Goal: Task Accomplishment & Management: Complete application form

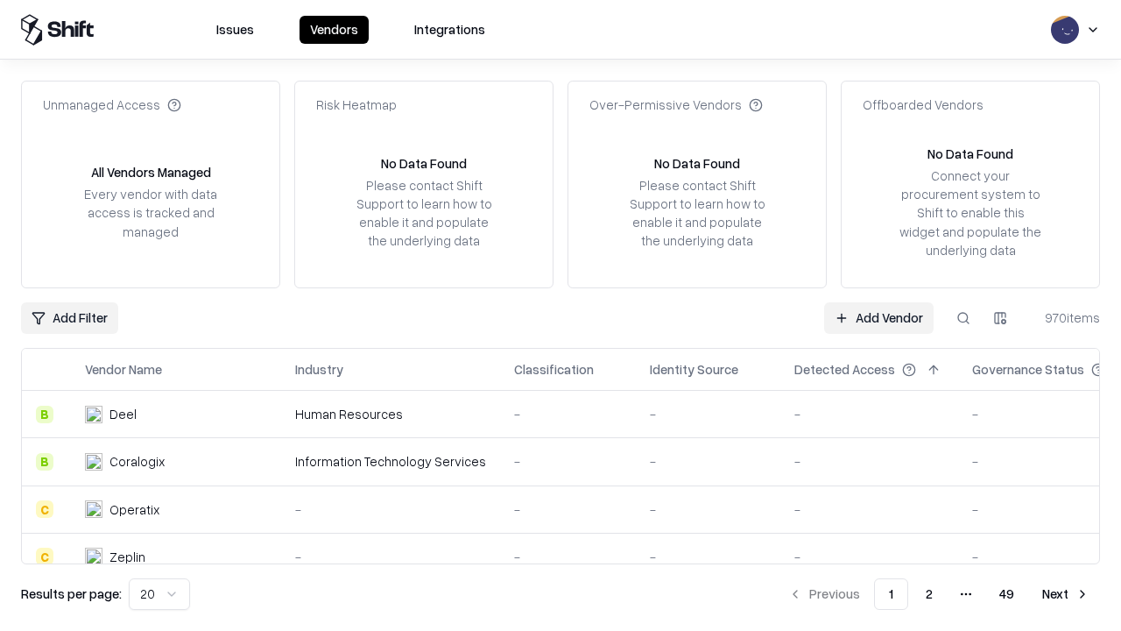
click at [879, 317] on link "Add Vendor" at bounding box center [878, 318] width 109 height 32
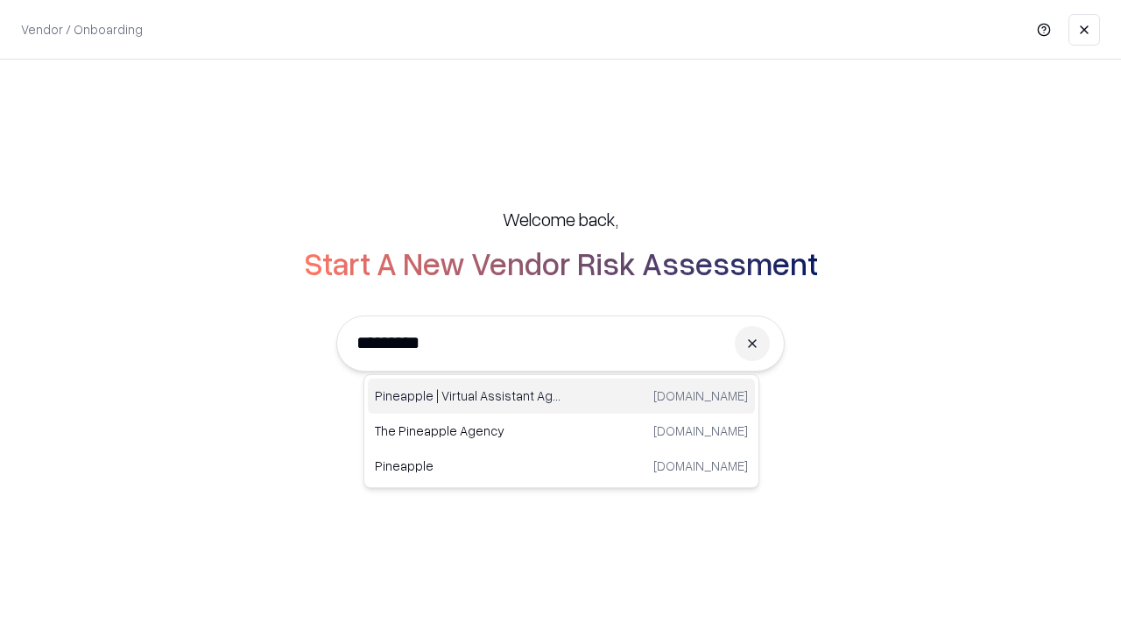
click at [561, 396] on div "Pineapple | Virtual Assistant Agency [DOMAIN_NAME]" at bounding box center [561, 395] width 387 height 35
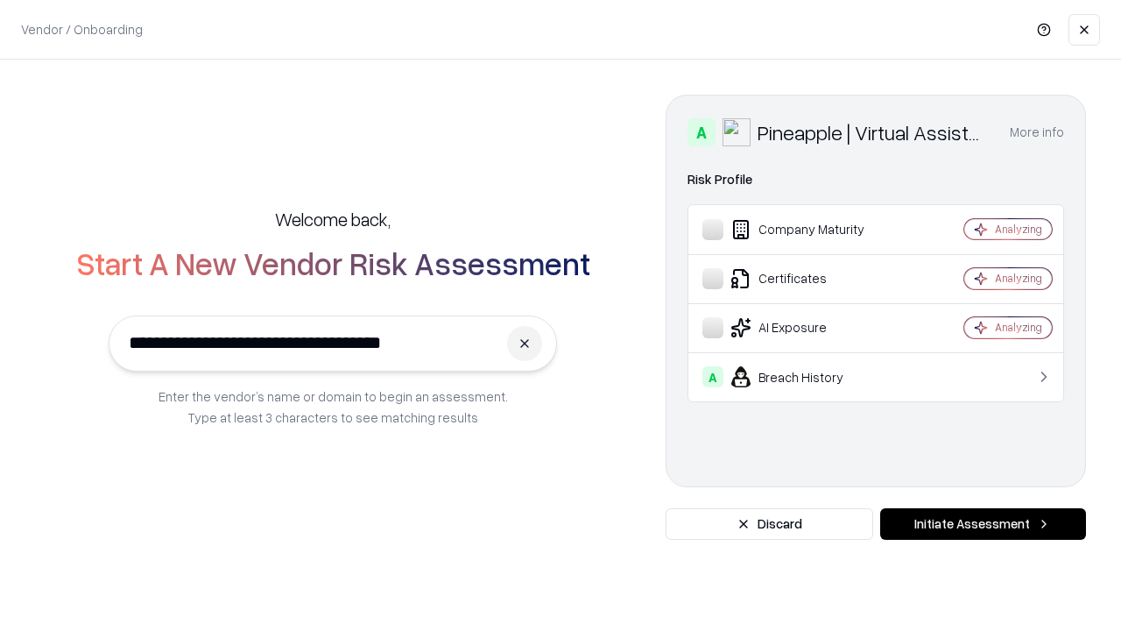
type input "**********"
click at [983, 524] on button "Initiate Assessment" at bounding box center [983, 524] width 206 height 32
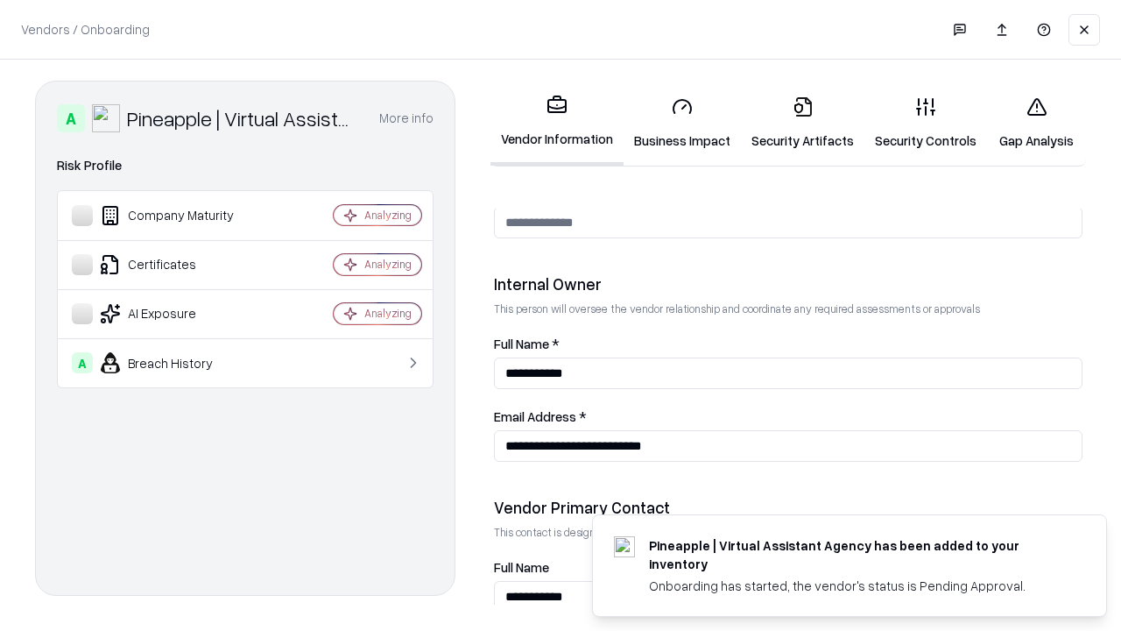
scroll to position [907, 0]
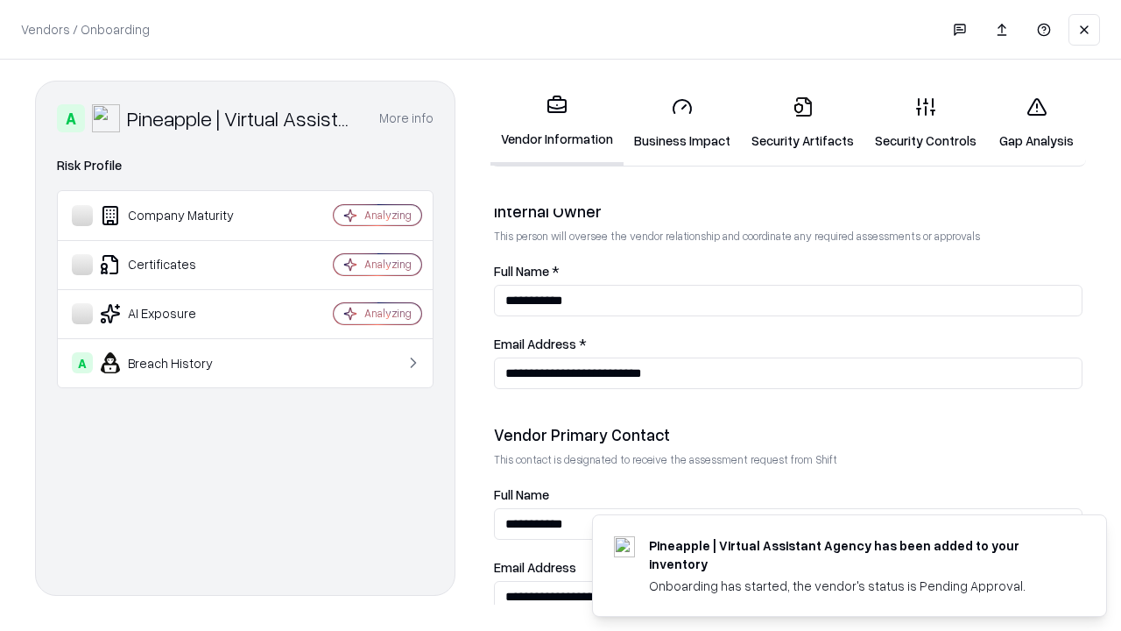
click at [682, 123] on link "Business Impact" at bounding box center [682, 122] width 117 height 81
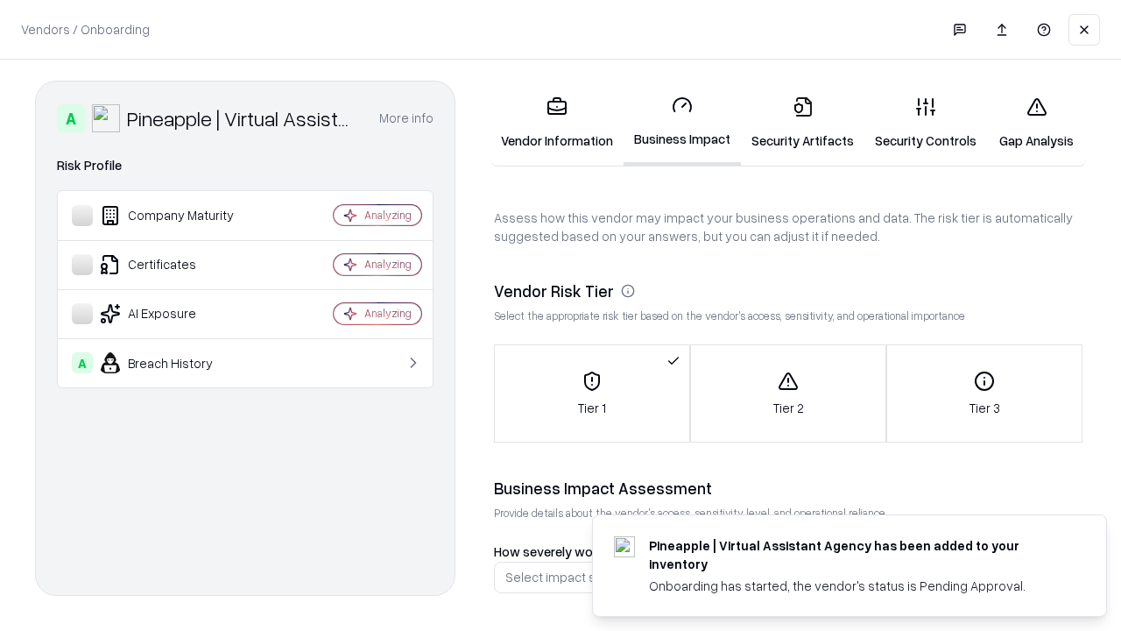
click at [802, 123] on link "Security Artifacts" at bounding box center [802, 122] width 123 height 81
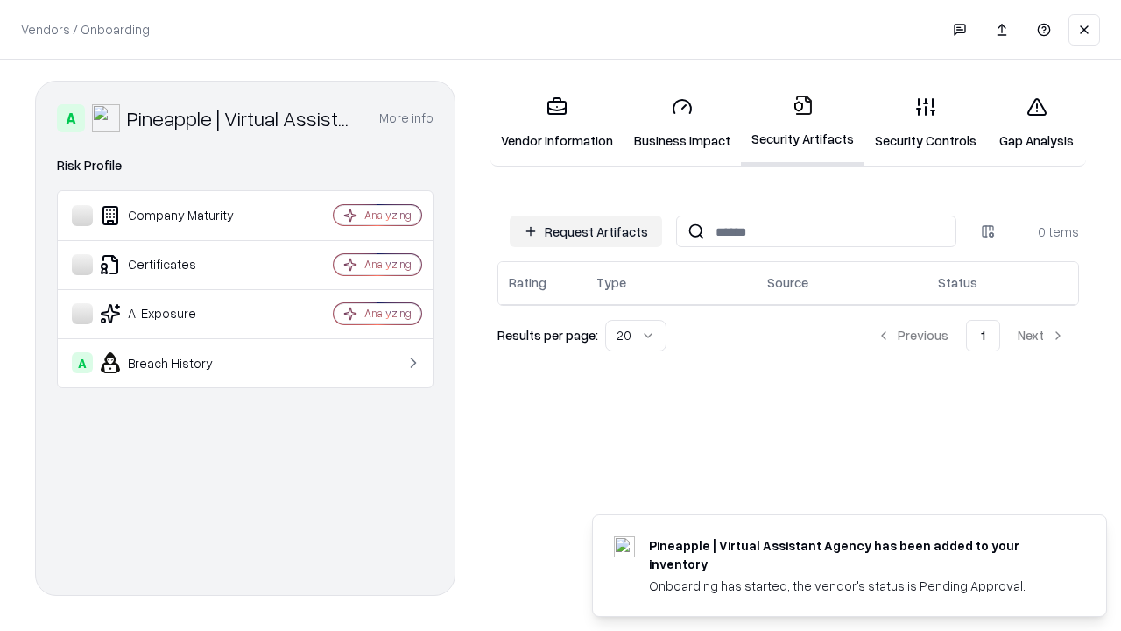
click at [586, 231] on button "Request Artifacts" at bounding box center [586, 231] width 152 height 32
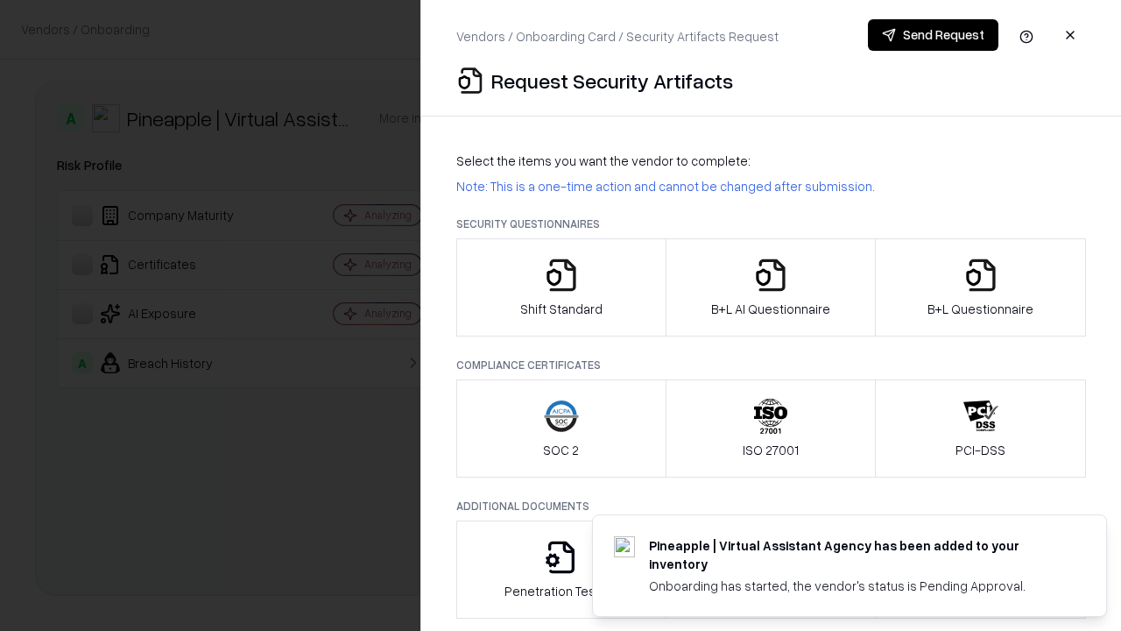
click at [561, 287] on icon "button" at bounding box center [561, 275] width 35 height 35
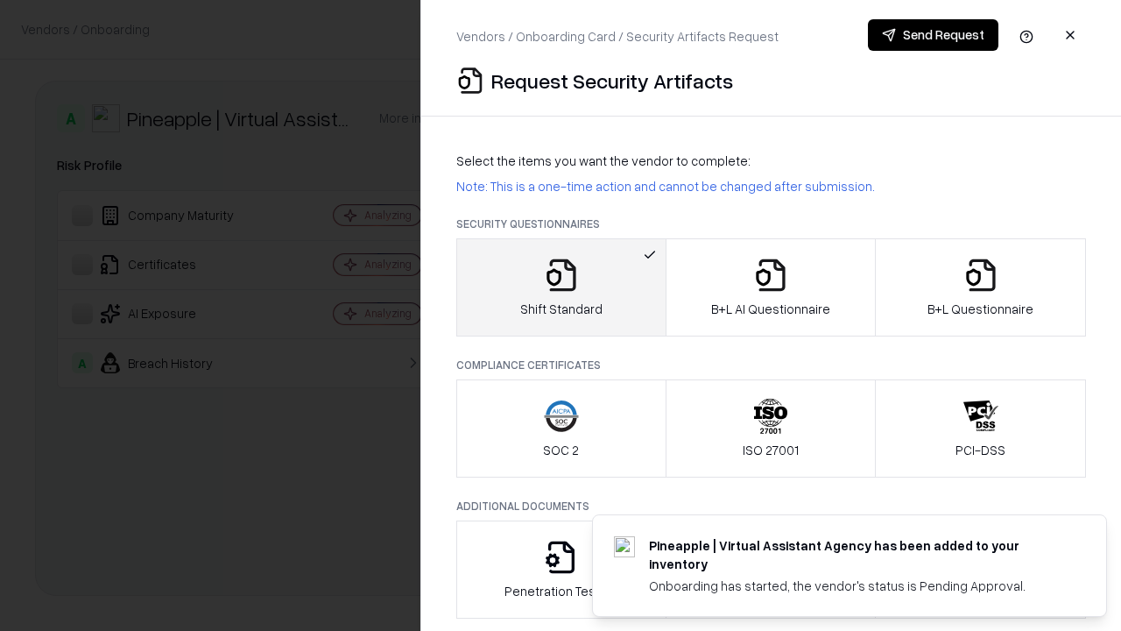
click at [933, 35] on button "Send Request" at bounding box center [933, 35] width 131 height 32
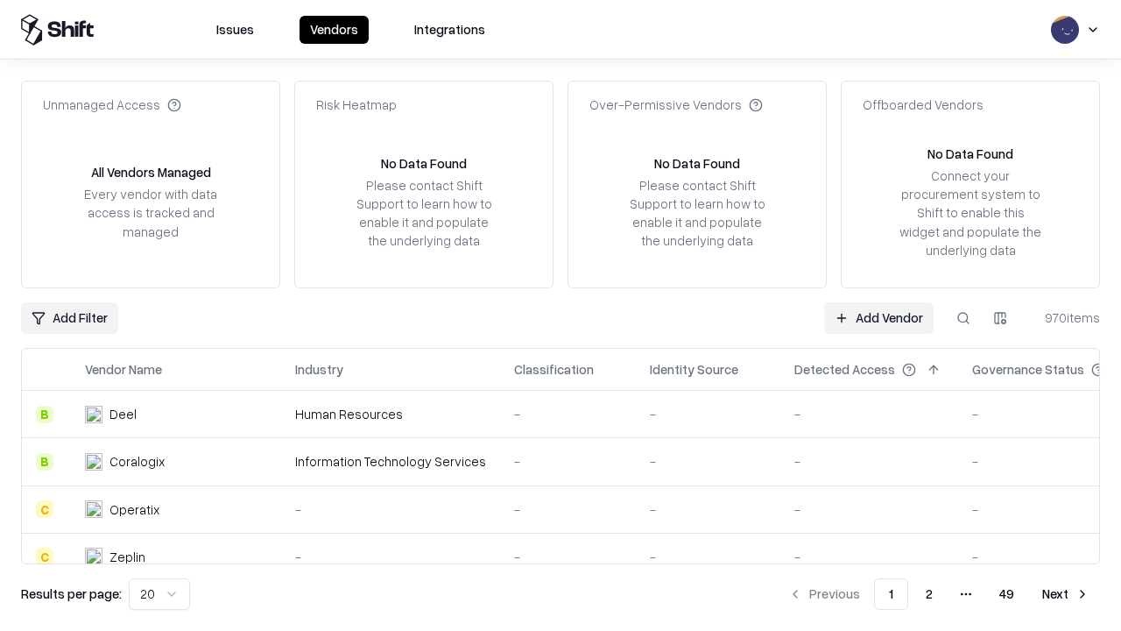
click at [963, 317] on button at bounding box center [964, 318] width 32 height 32
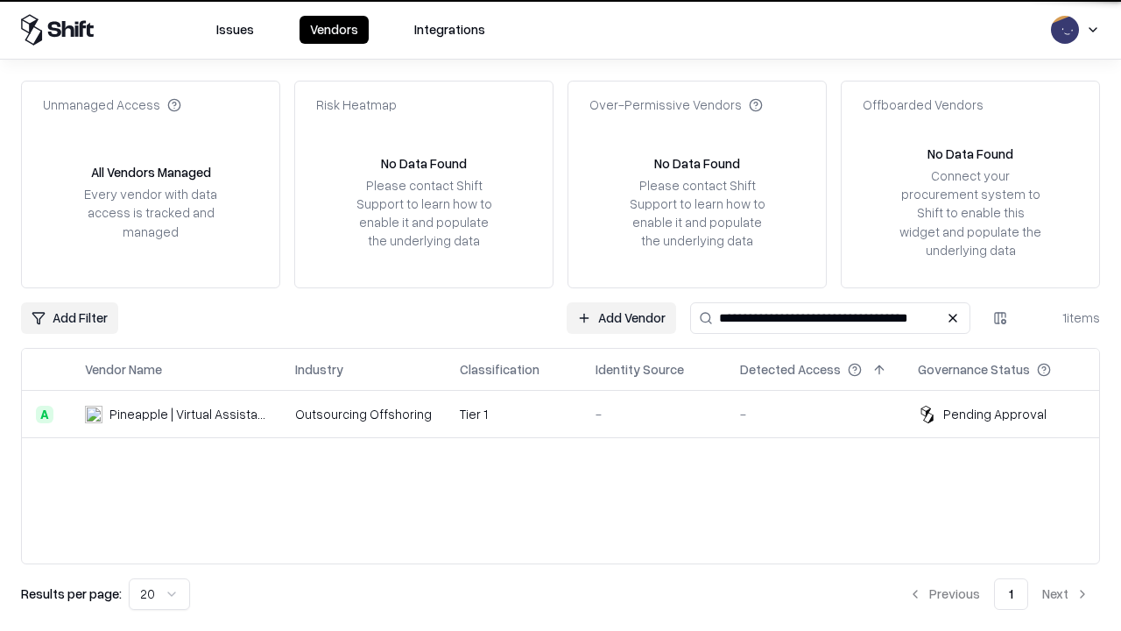
type input "**********"
click at [571, 413] on td "Tier 1" at bounding box center [514, 414] width 136 height 47
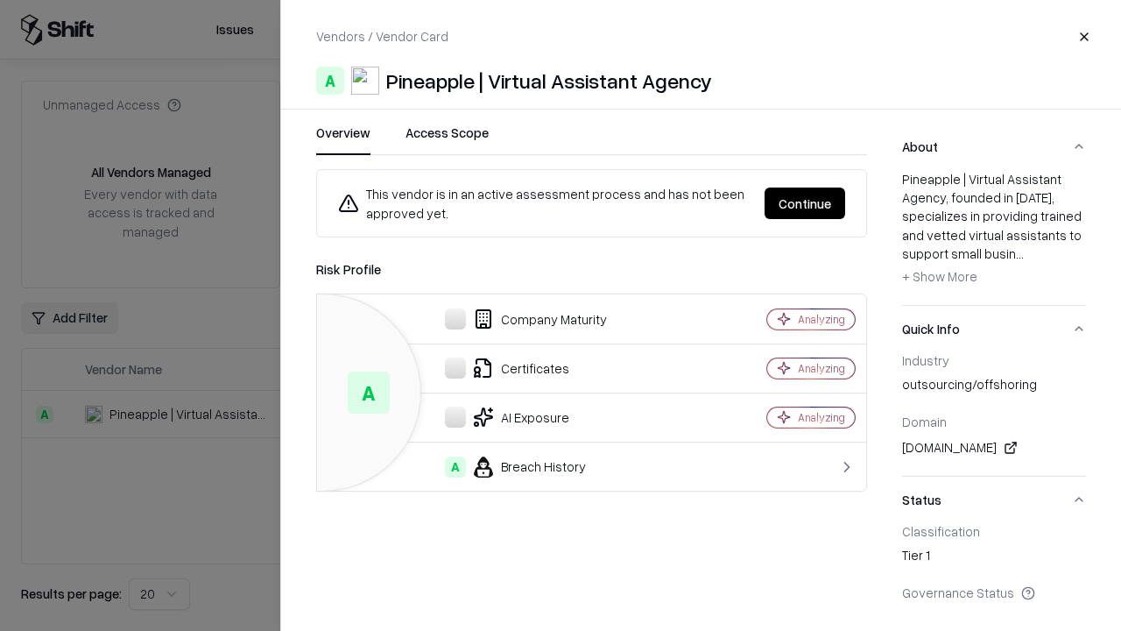
click at [805, 203] on button "Continue" at bounding box center [805, 203] width 81 height 32
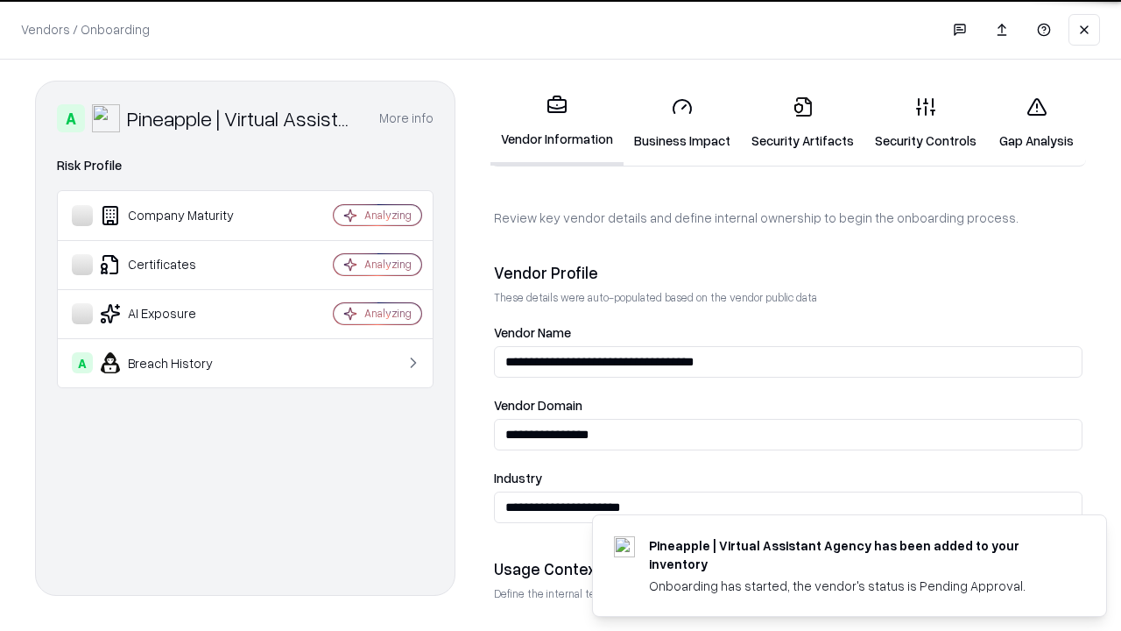
click at [802, 123] on link "Security Artifacts" at bounding box center [802, 122] width 123 height 81
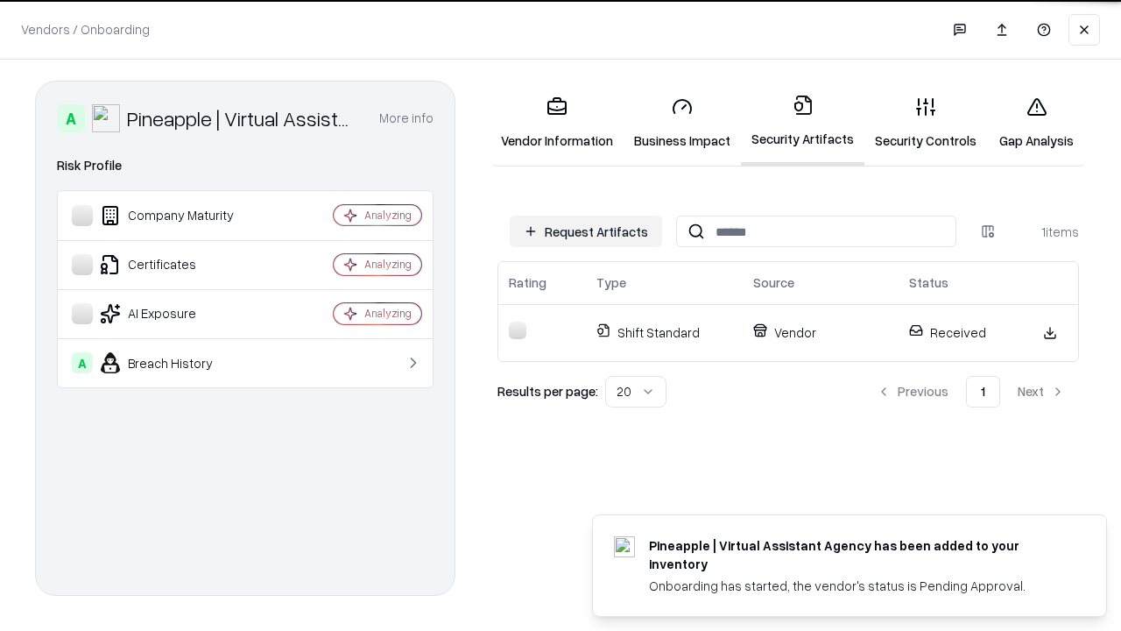
click at [926, 123] on link "Security Controls" at bounding box center [925, 122] width 123 height 81
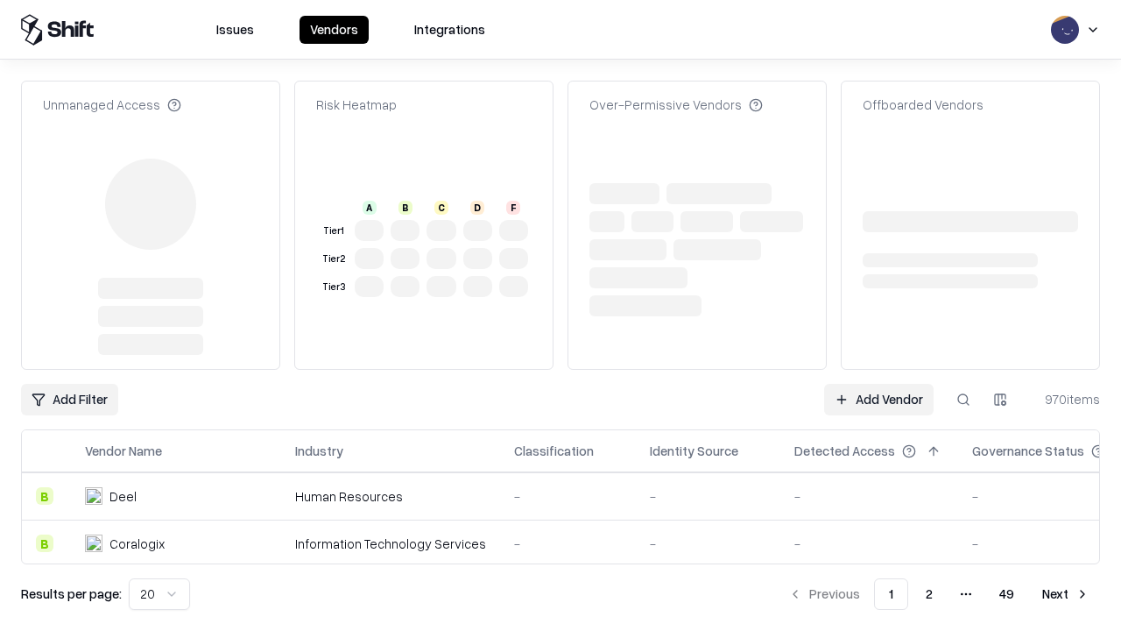
click at [879, 384] on link "Add Vendor" at bounding box center [878, 400] width 109 height 32
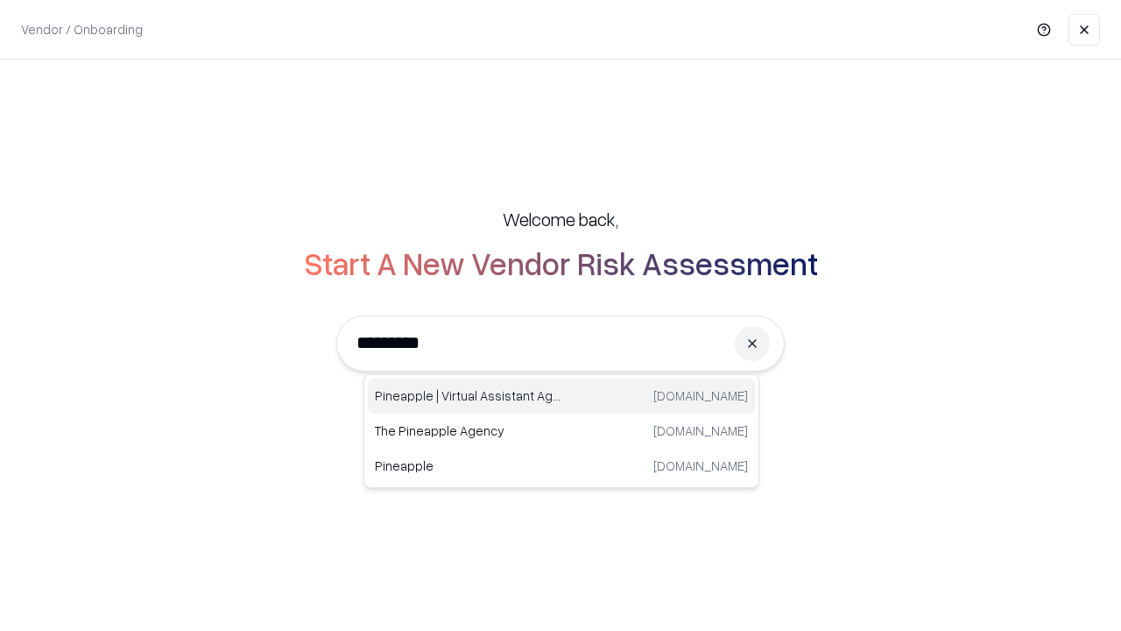
click at [561, 396] on div "Pineapple | Virtual Assistant Agency [DOMAIN_NAME]" at bounding box center [561, 395] width 387 height 35
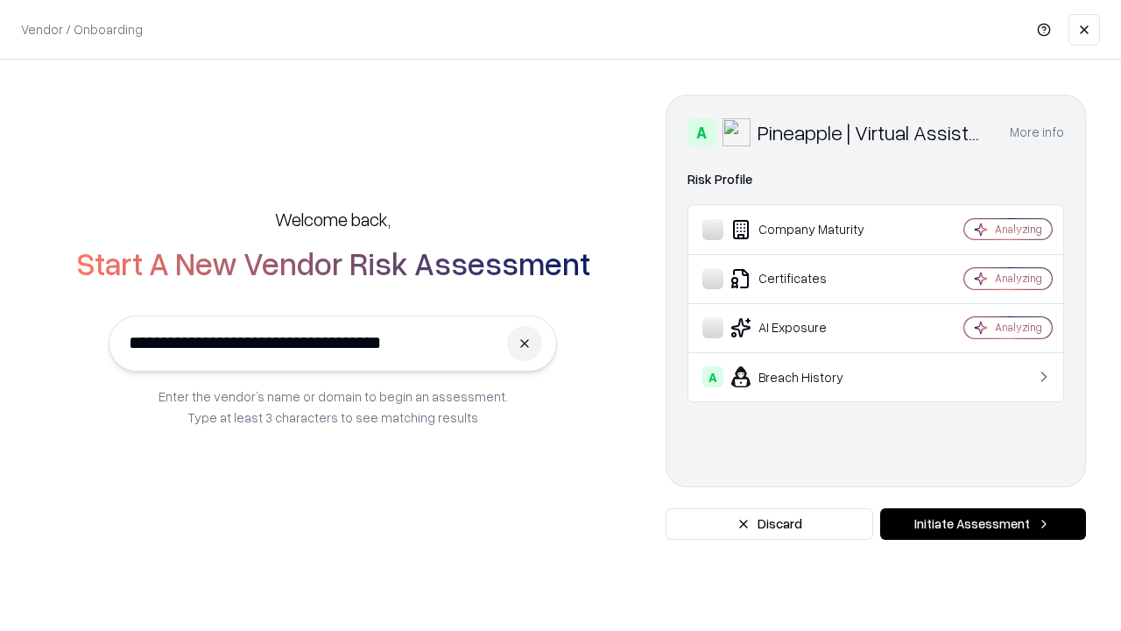
type input "**********"
click at [983, 524] on button "Initiate Assessment" at bounding box center [983, 524] width 206 height 32
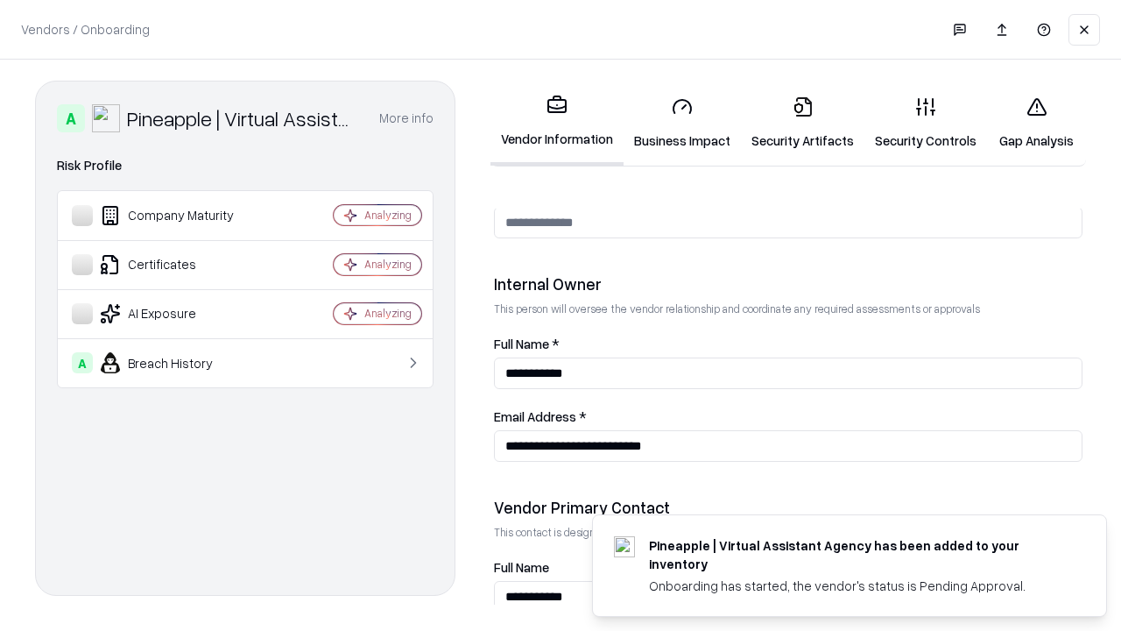
scroll to position [907, 0]
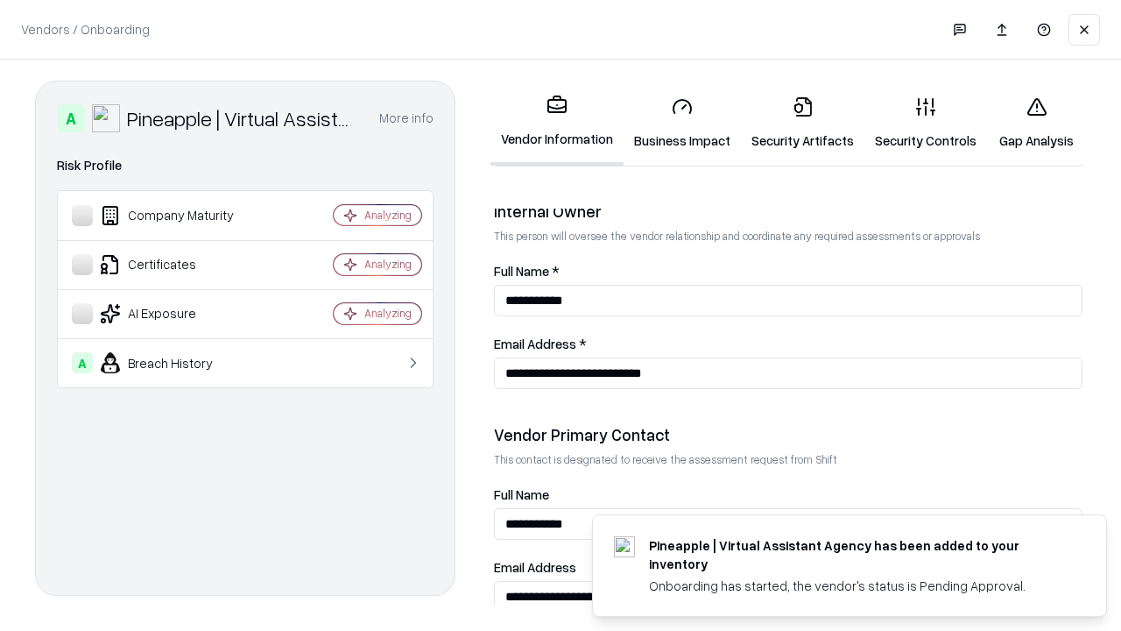
click at [1036, 123] on link "Gap Analysis" at bounding box center [1036, 122] width 99 height 81
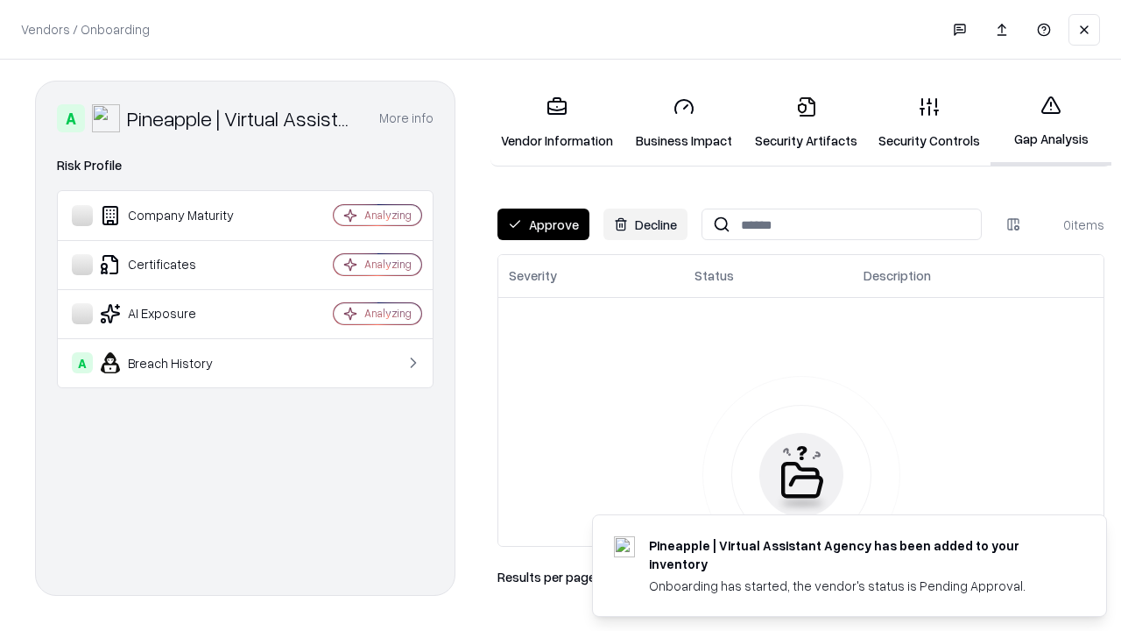
click at [543, 224] on button "Approve" at bounding box center [543, 224] width 92 height 32
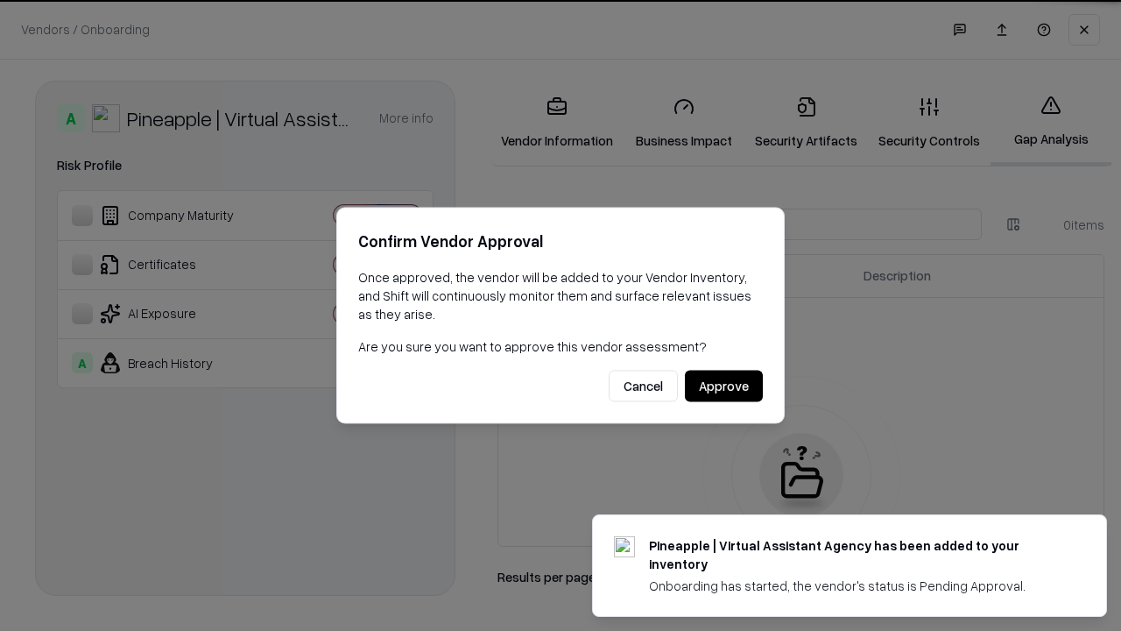
click at [723, 385] on button "Approve" at bounding box center [724, 386] width 78 height 32
